Goal: Task Accomplishment & Management: Complete application form

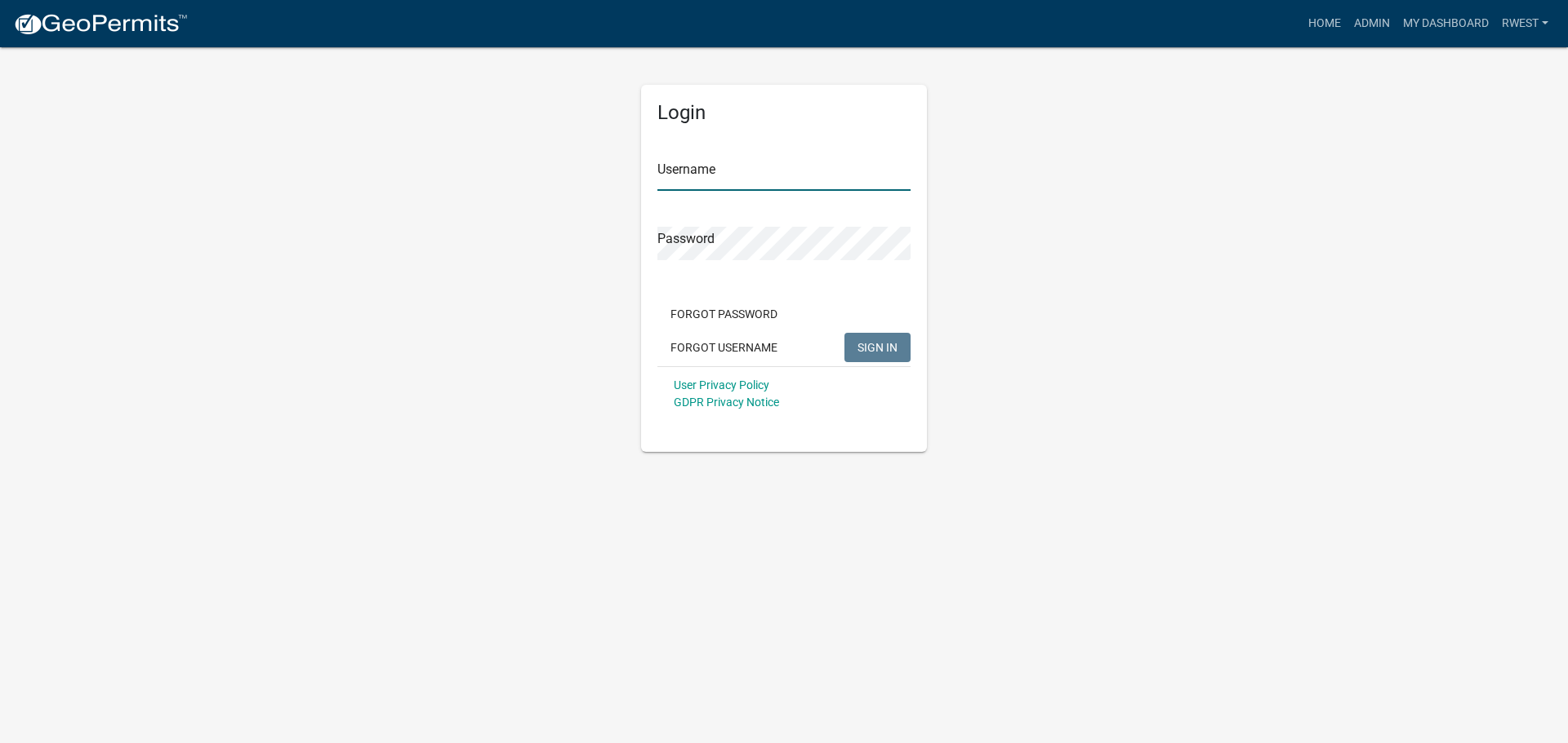
click at [741, 157] on input "Username" at bounding box center [784, 174] width 253 height 33
type input "rwest"
click at [844, 333] on button "SIGN IN" at bounding box center [878, 348] width 66 height 30
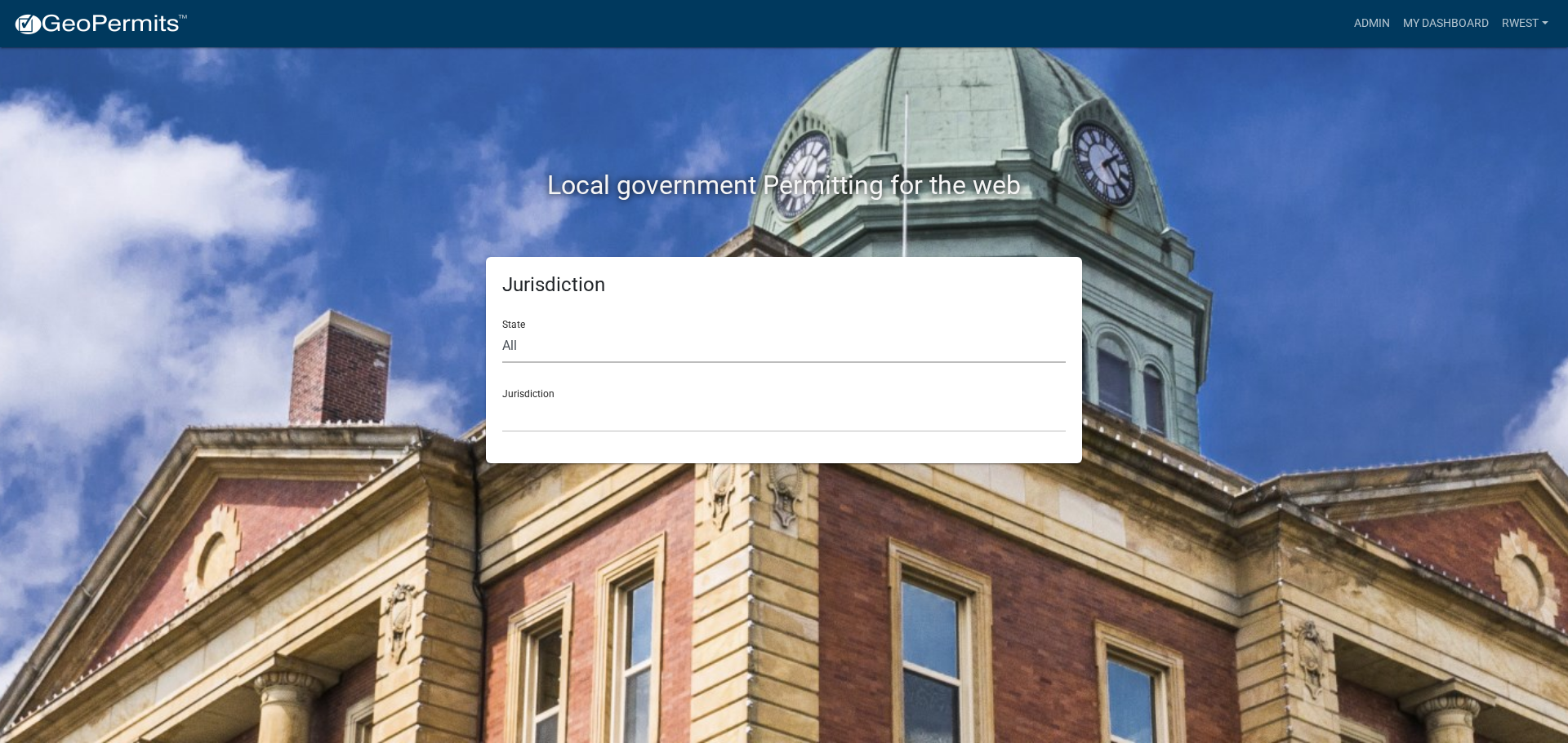
drag, startPoint x: 556, startPoint y: 347, endPoint x: 555, endPoint y: 359, distance: 12.0
click at [556, 347] on select "All [US_STATE] [US_STATE] [US_STATE] [US_STATE] [US_STATE] [US_STATE] [US_STATE…" at bounding box center [784, 346] width 563 height 33
select select "[US_STATE]"
click at [503, 329] on select "All [US_STATE] [US_STATE] [US_STATE] [US_STATE] [US_STATE] [US_STATE] [US_STATE…" at bounding box center [784, 346] width 563 height 33
drag, startPoint x: 555, startPoint y: 362, endPoint x: 547, endPoint y: 424, distance: 62.5
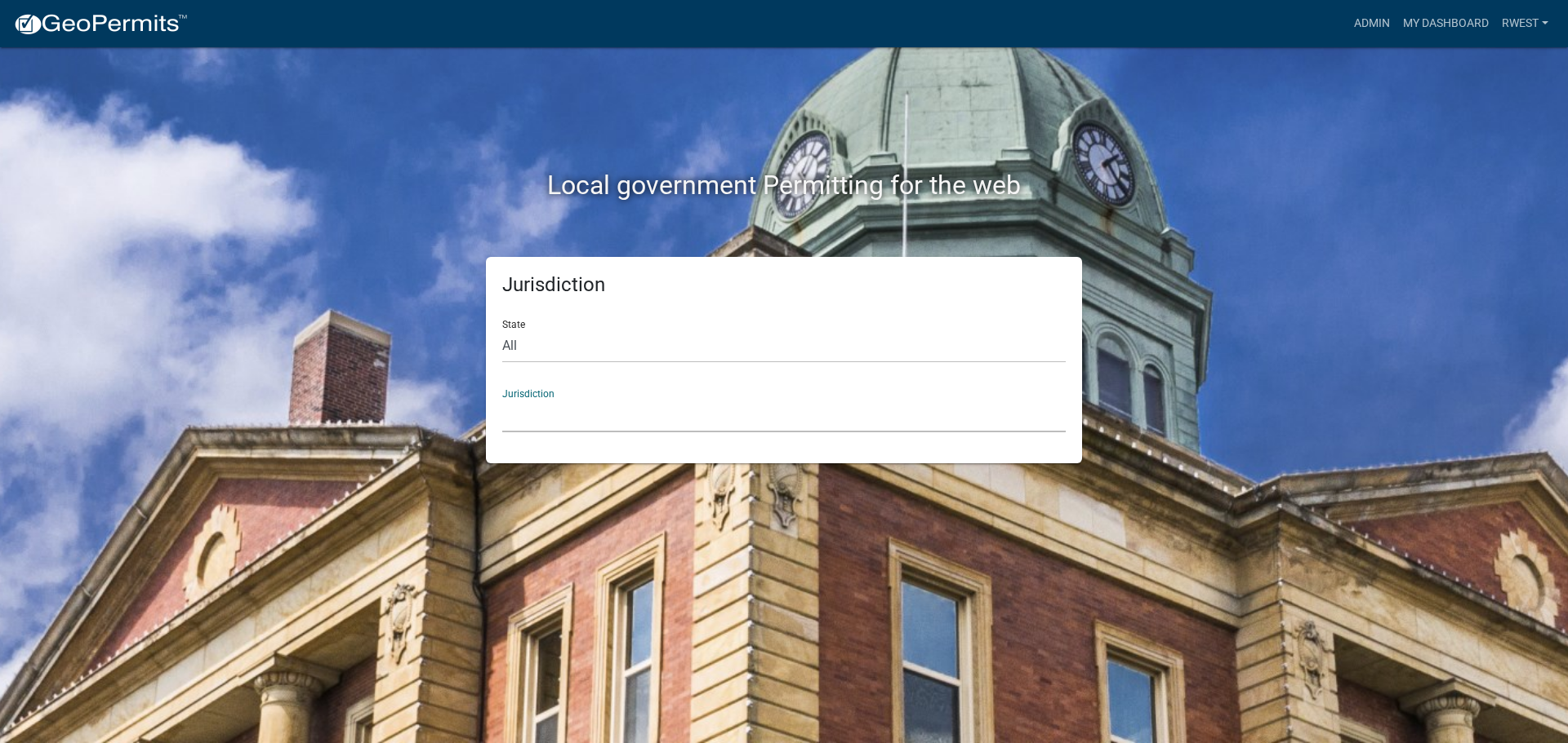
click at [547, 417] on select "City of [GEOGRAPHIC_DATA], [US_STATE] [GEOGRAPHIC_DATA], [US_STATE][PERSON_NAME…" at bounding box center [784, 415] width 563 height 33
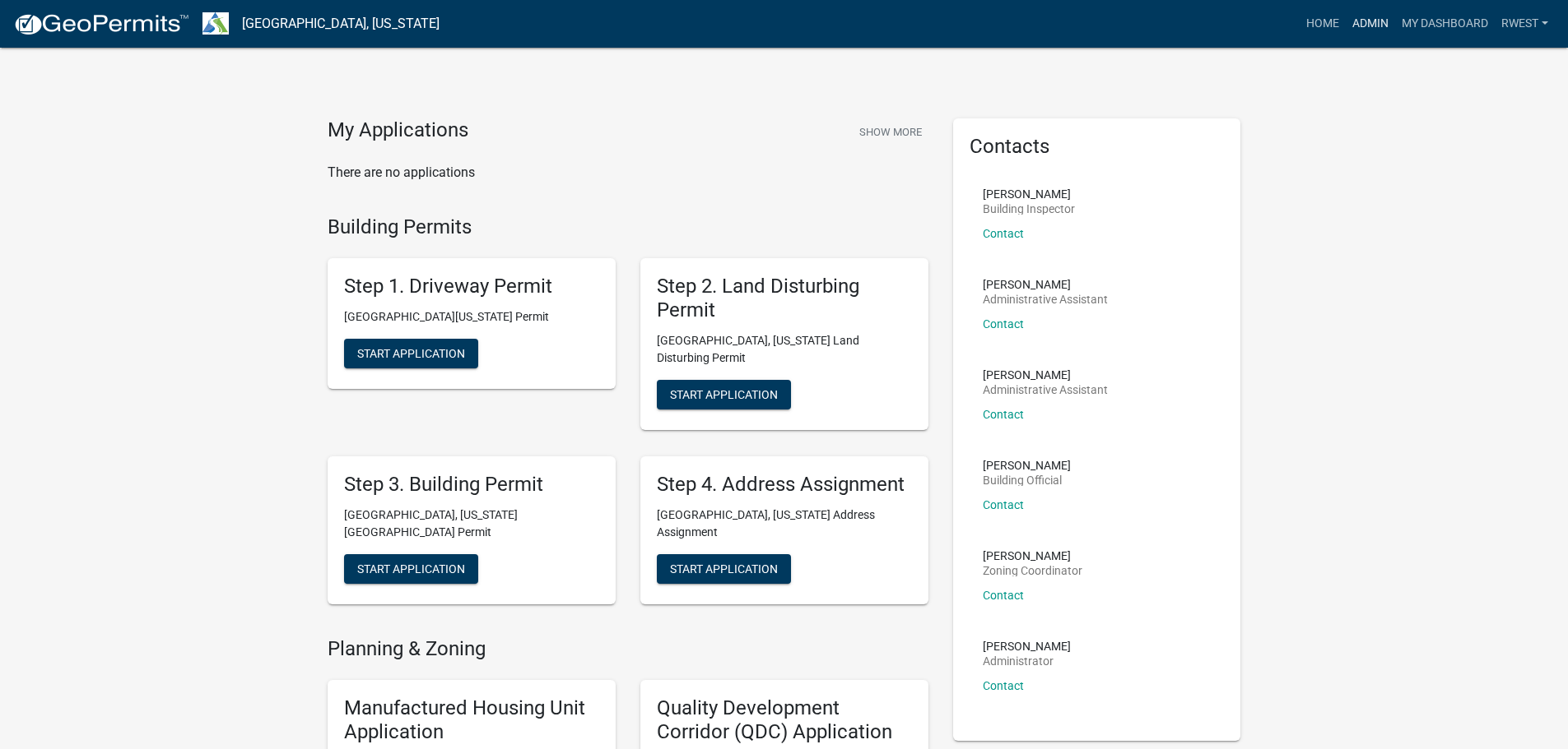
click at [1361, 19] on link "Admin" at bounding box center [1369, 23] width 49 height 31
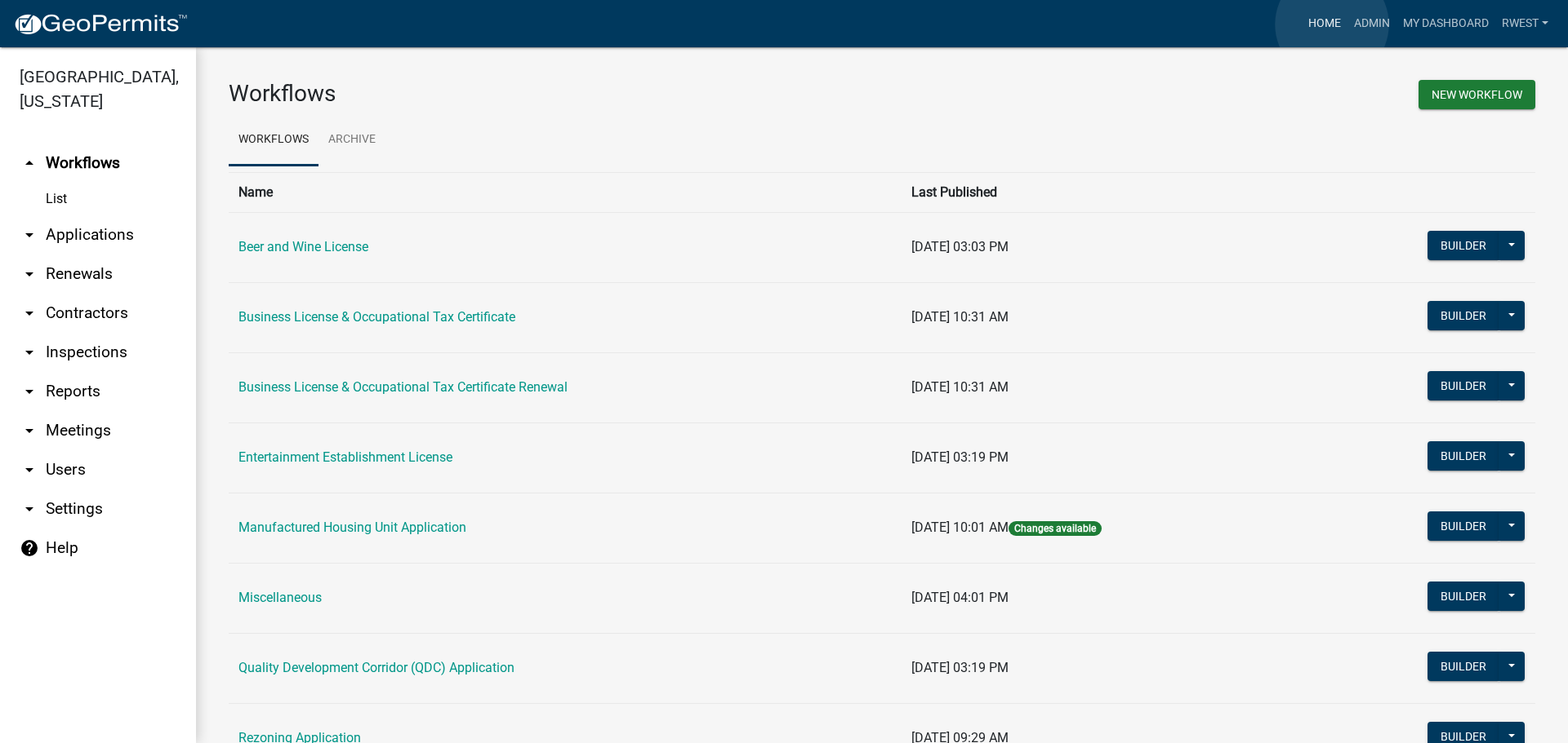
click at [1332, 25] on link "Home" at bounding box center [1324, 23] width 46 height 31
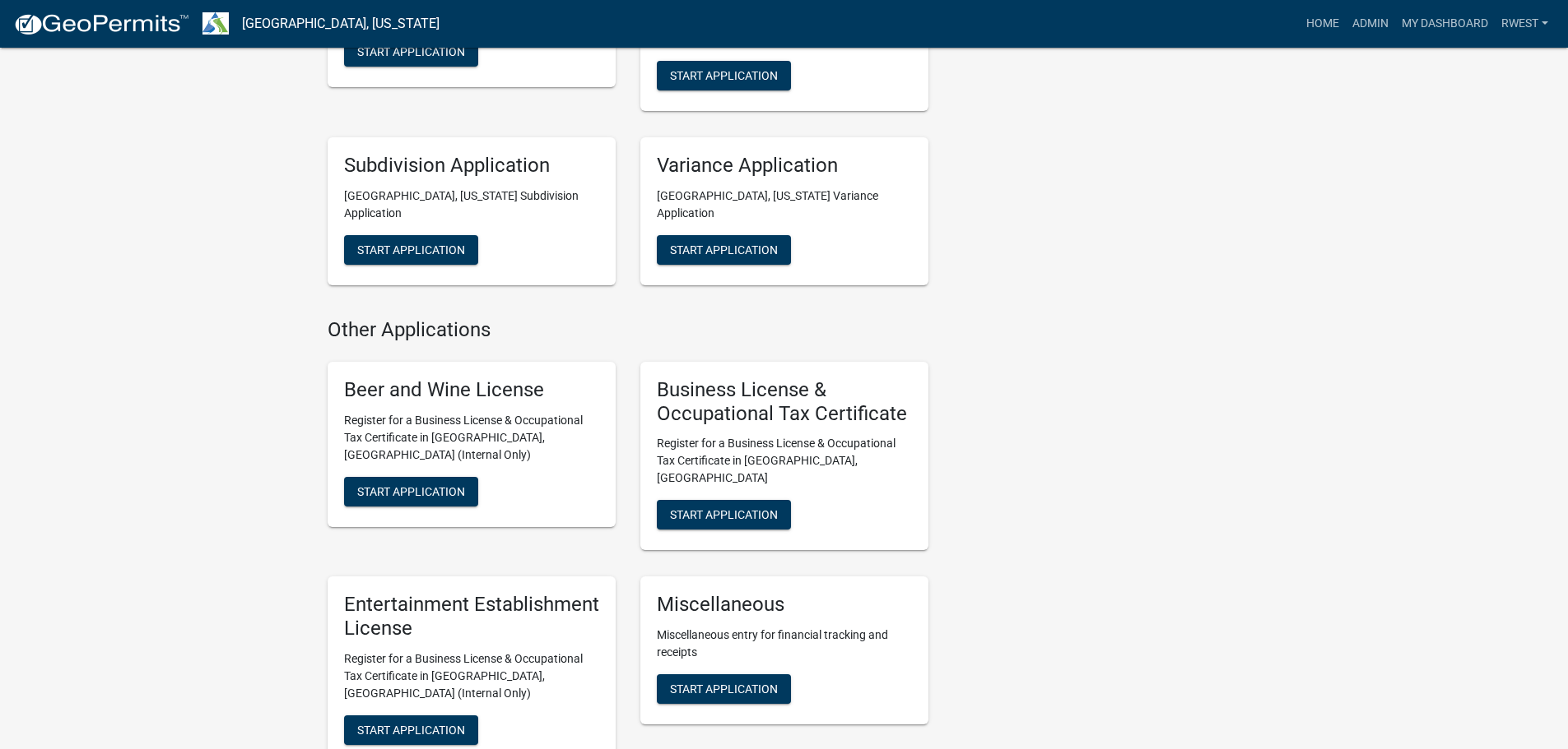
scroll to position [1152, 0]
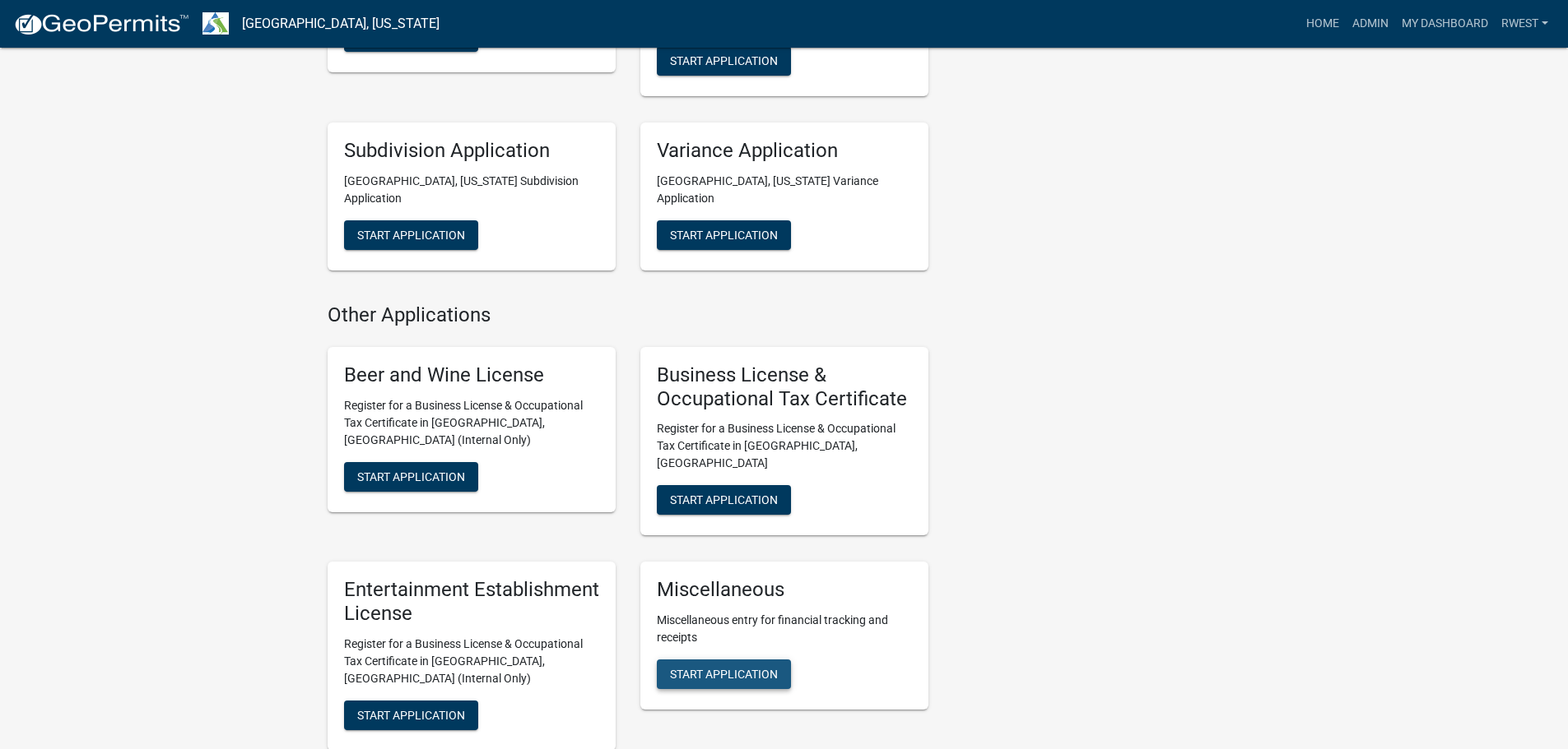
click at [716, 668] on span "Start Application" at bounding box center [723, 675] width 108 height 13
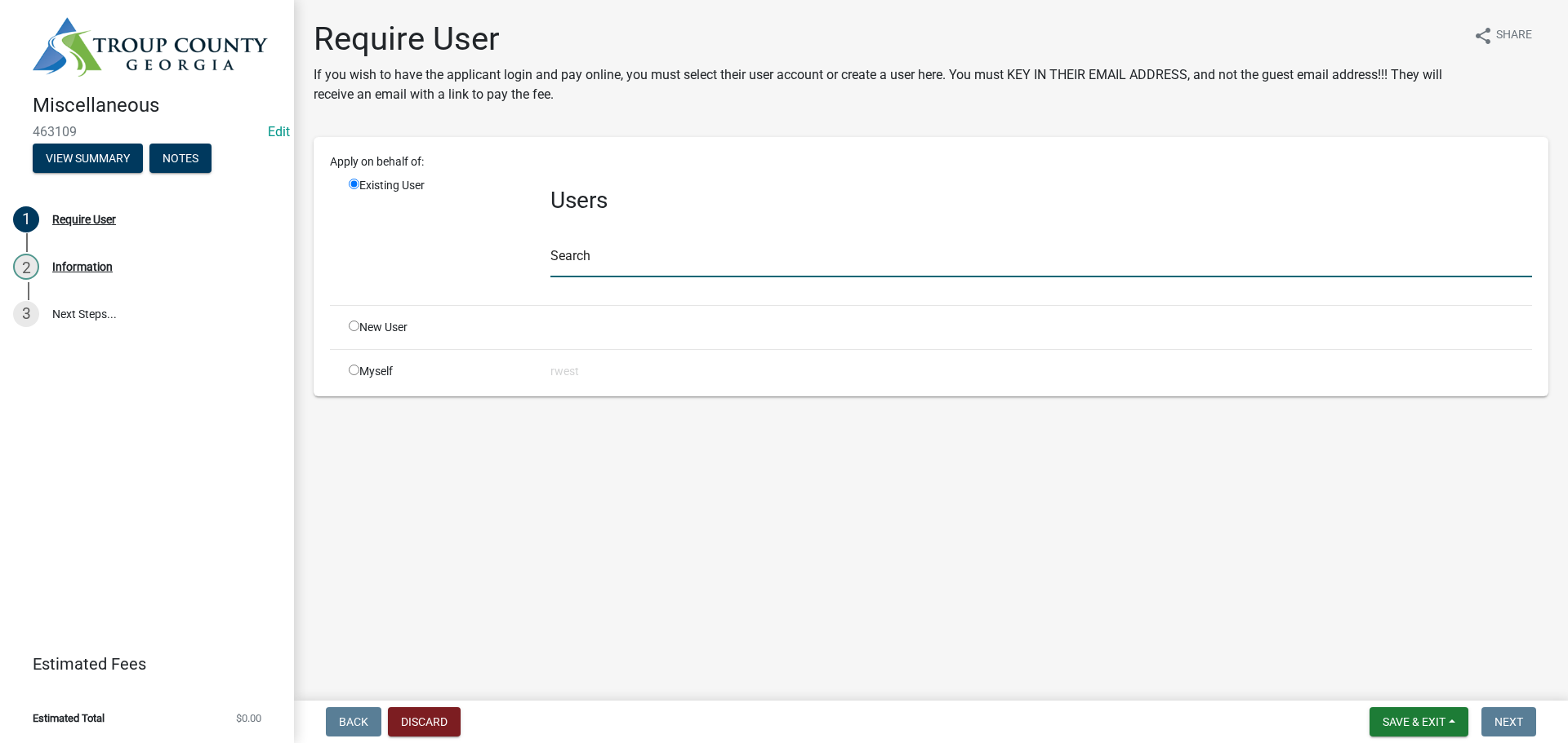
click at [586, 269] on input "text" at bounding box center [1041, 261] width 981 height 33
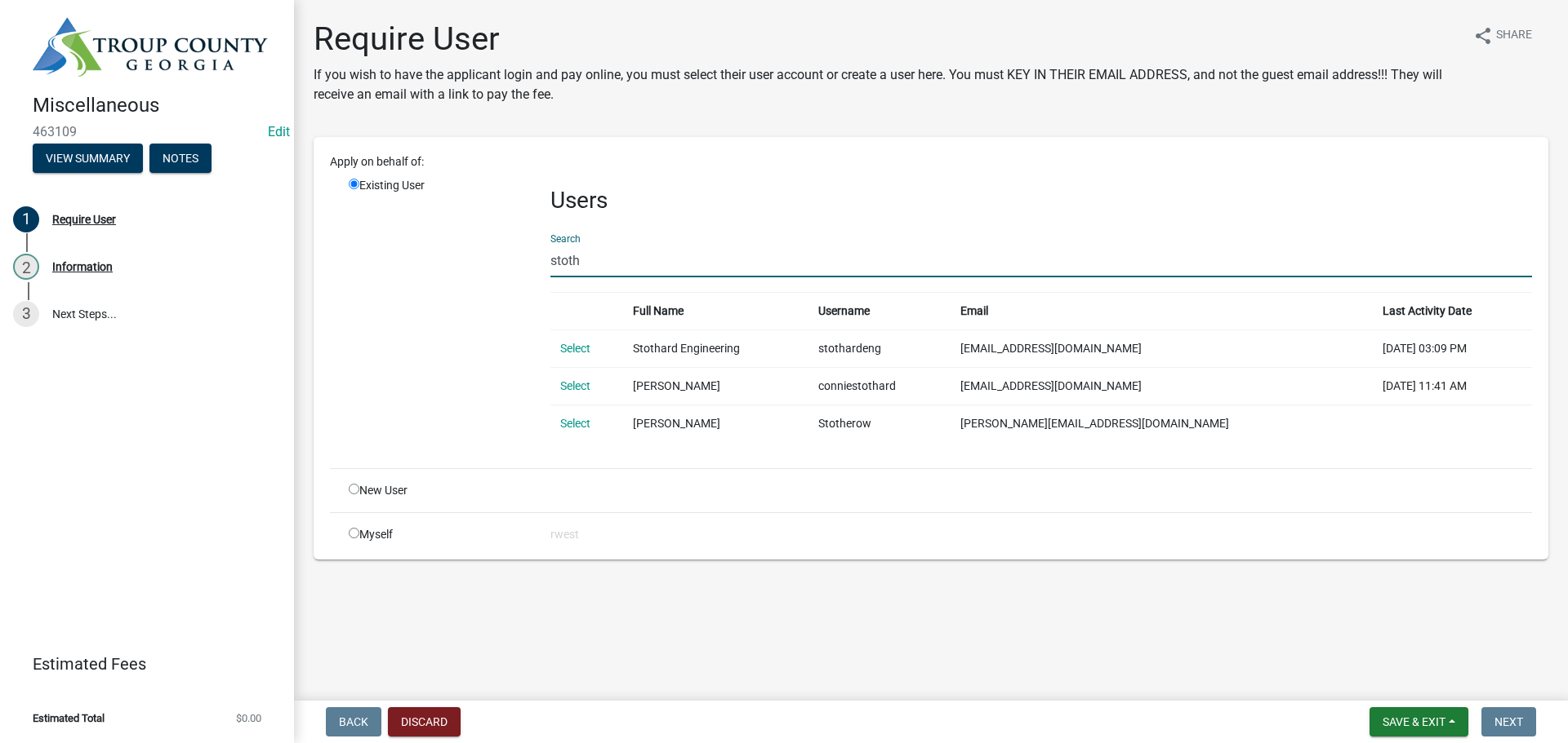
type input "stoth"
